Goal: Check status: Check status

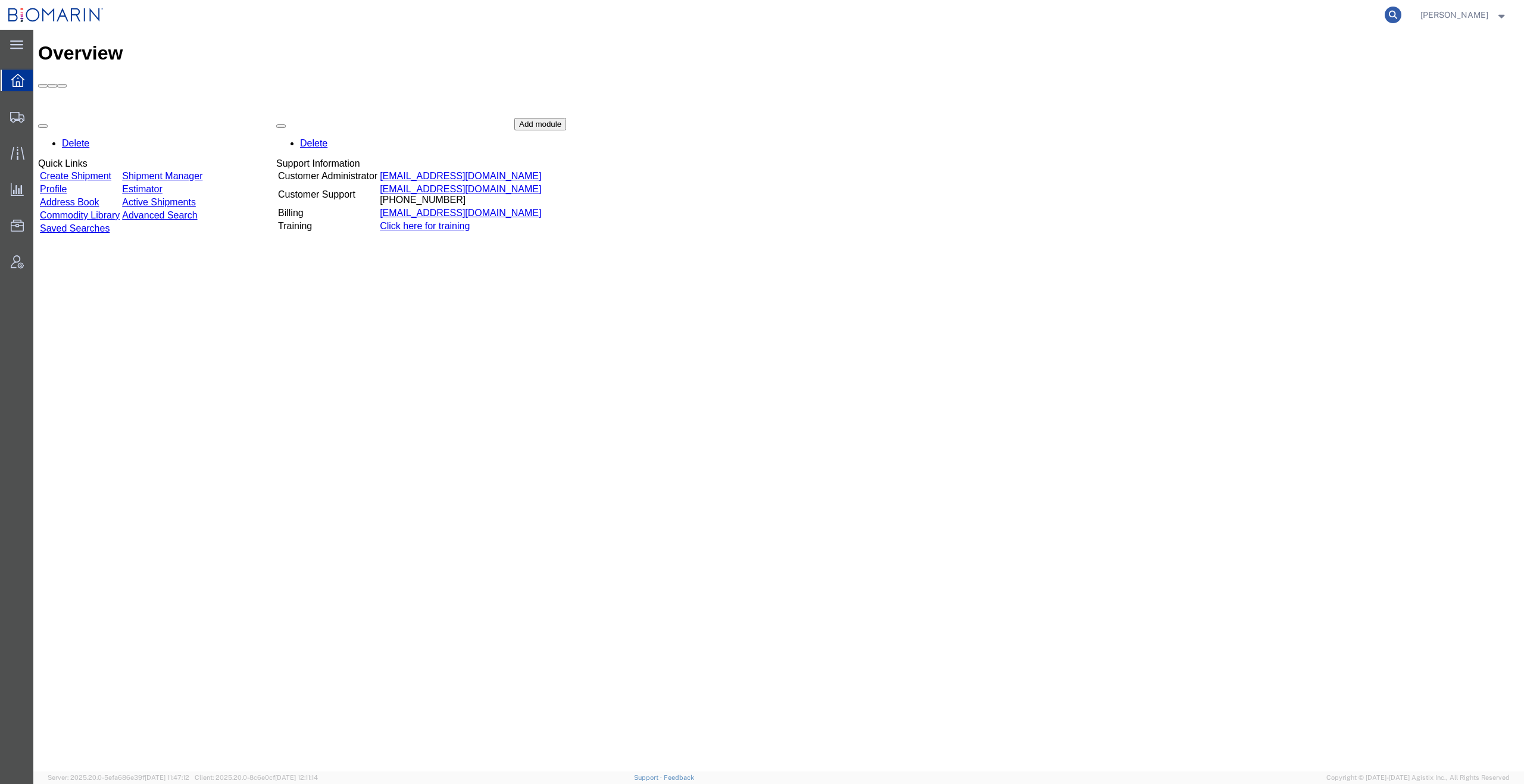
click at [1401, 12] on icon at bounding box center [1393, 15] width 17 height 17
click at [1201, 19] on input "search" at bounding box center [1204, 15] width 362 height 29
paste input "S02223940"
type input "S02223940"
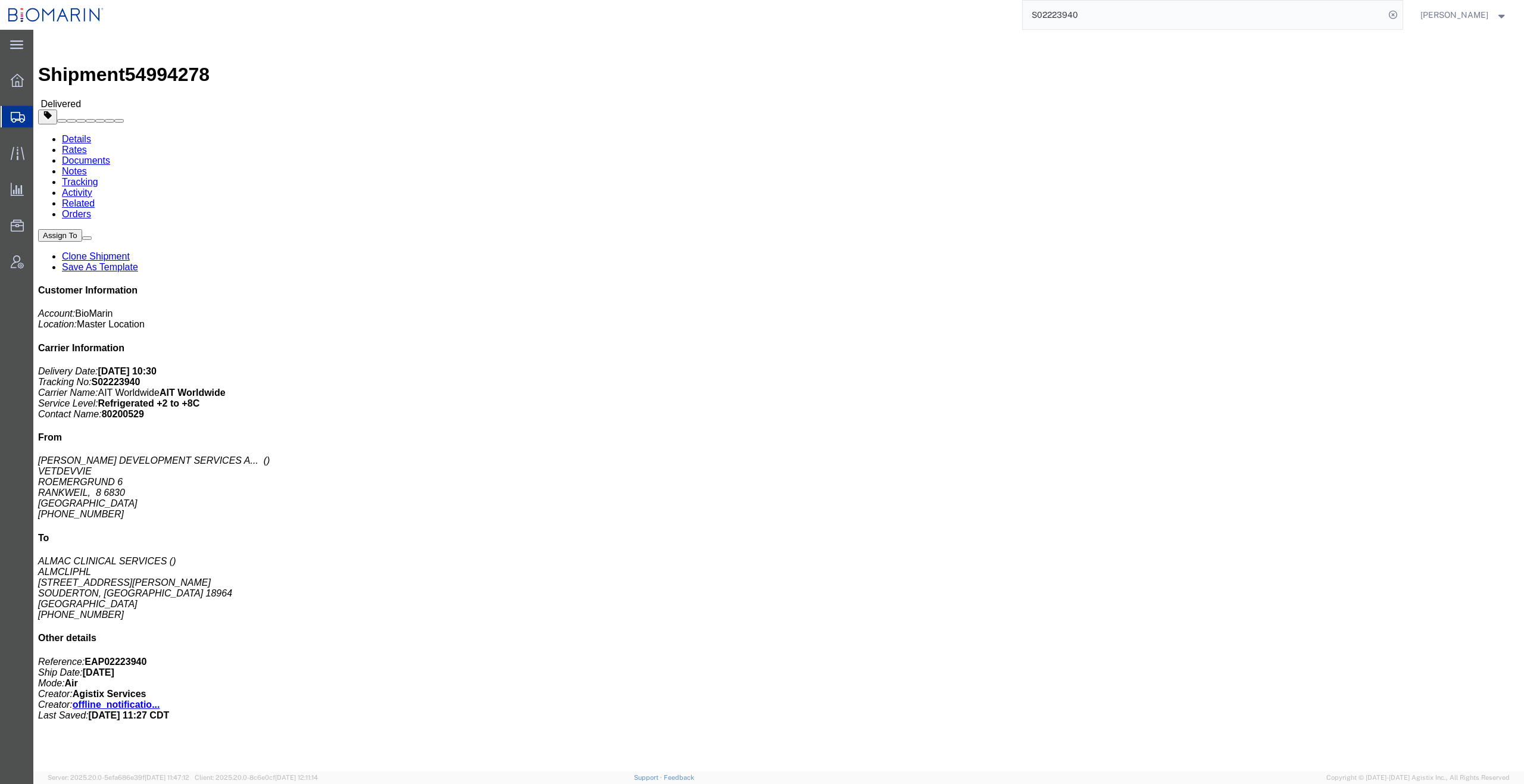
click link "Documents"
